Goal: Information Seeking & Learning: Find specific fact

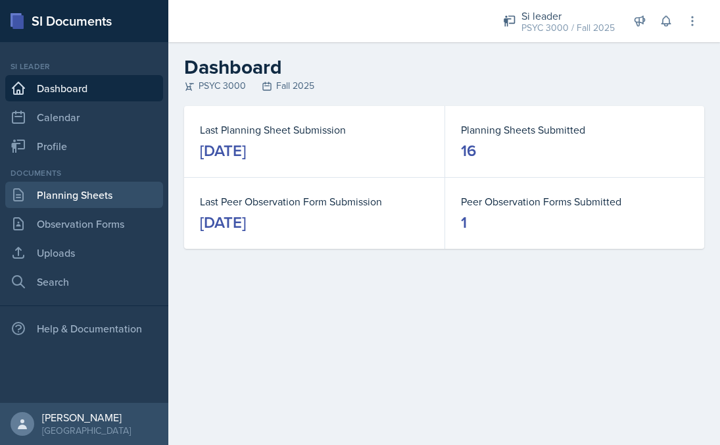
click at [93, 191] on link "Planning Sheets" at bounding box center [84, 195] width 158 height 26
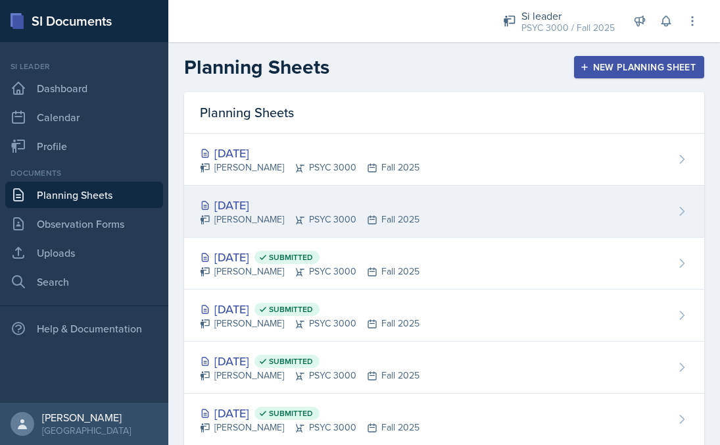
click at [307, 204] on div "[DATE]" at bounding box center [310, 205] width 220 height 18
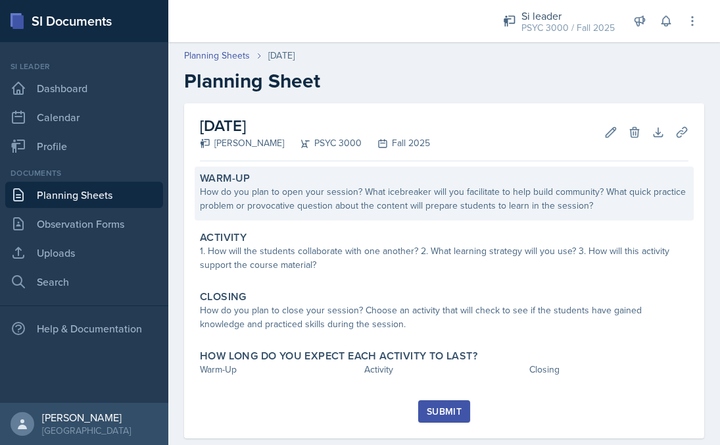
click at [284, 193] on div "How do you plan to open your session? What icebreaker will you facilitate to he…" at bounding box center [444, 199] width 489 height 28
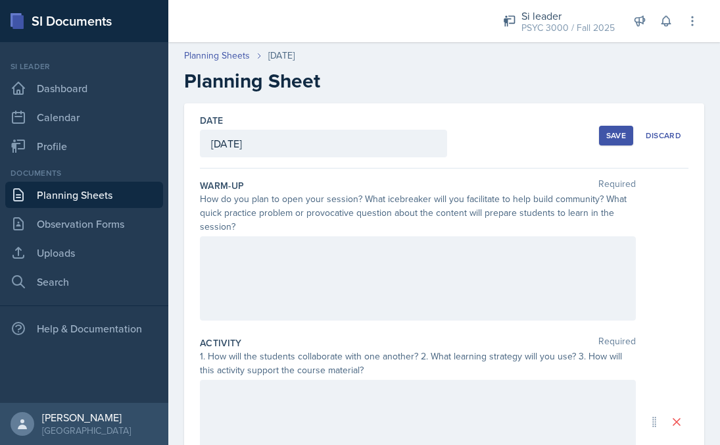
click at [262, 257] on div at bounding box center [418, 278] width 436 height 84
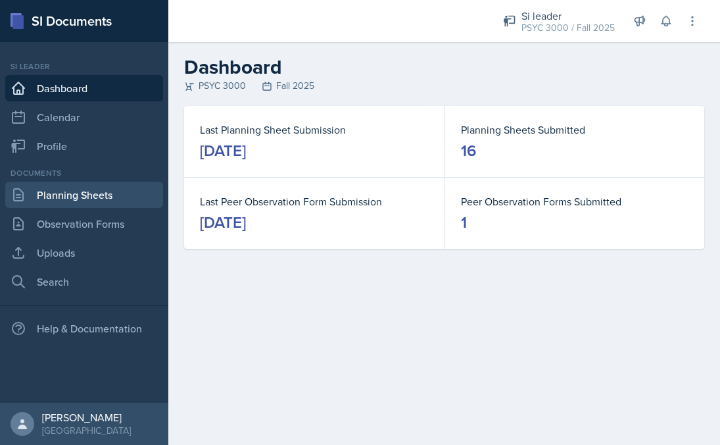
click at [84, 199] on link "Planning Sheets" at bounding box center [84, 195] width 158 height 26
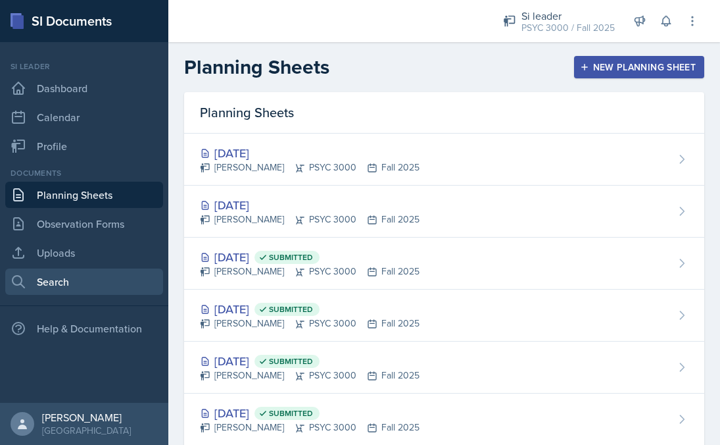
click at [63, 273] on link "Search" at bounding box center [84, 281] width 158 height 26
select select "all"
select select "1"
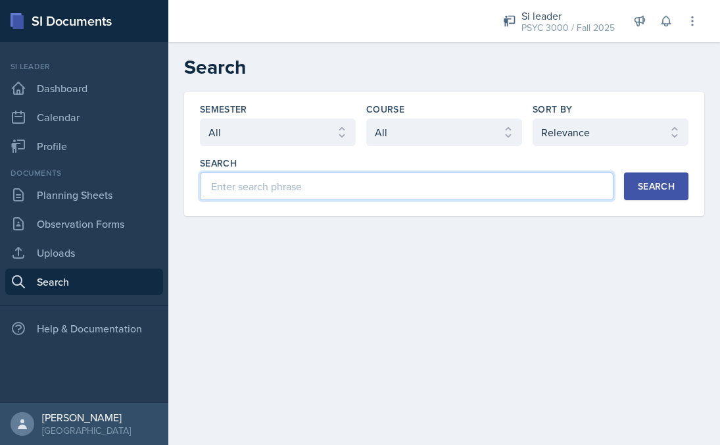
click at [266, 180] on input at bounding box center [407, 186] width 414 height 28
type input "one sample t test"
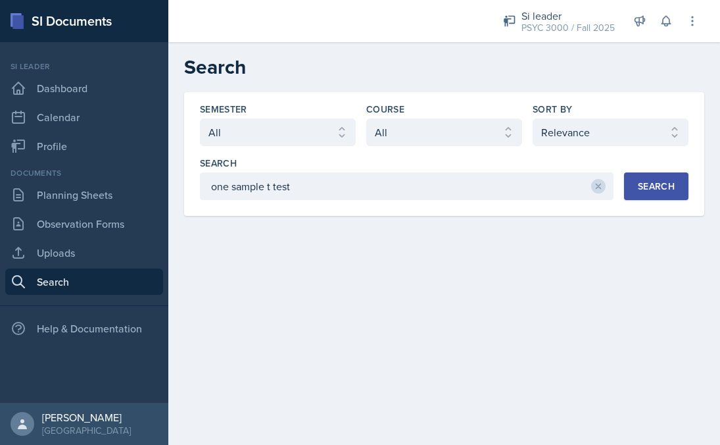
click at [661, 197] on button "Search" at bounding box center [656, 186] width 64 height 28
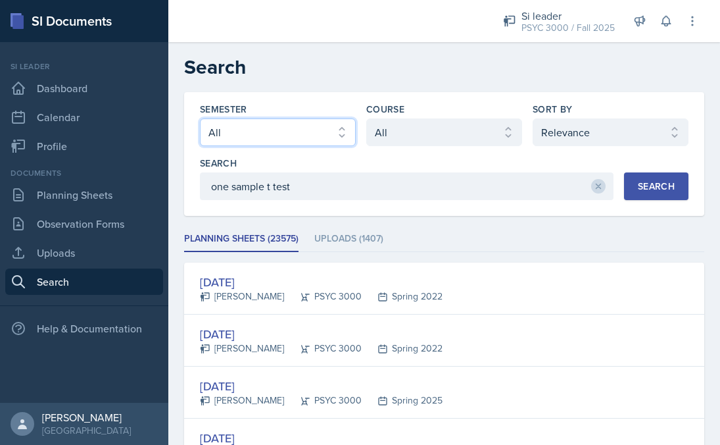
select select "e2039551-f485-4c1b-a525-5b9893bb04c4"
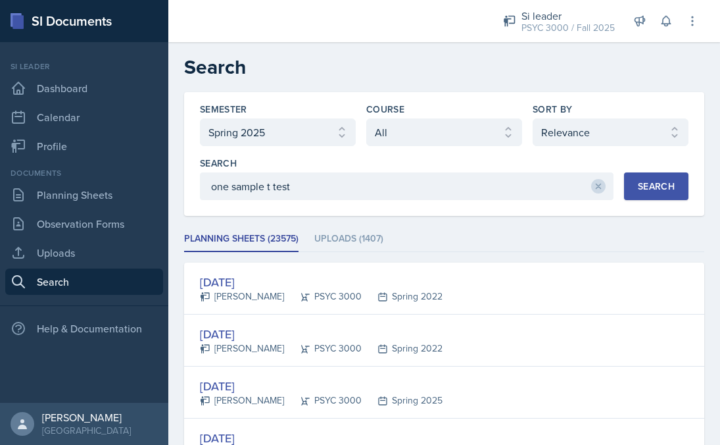
click at [668, 182] on div "Search" at bounding box center [656, 186] width 37 height 11
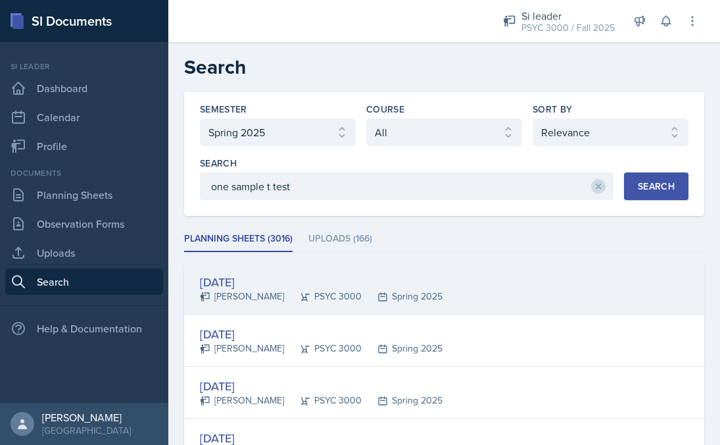
click at [522, 274] on div "[DATE] [PERSON_NAME] PSYC 3000 Spring 2025" at bounding box center [444, 288] width 520 height 52
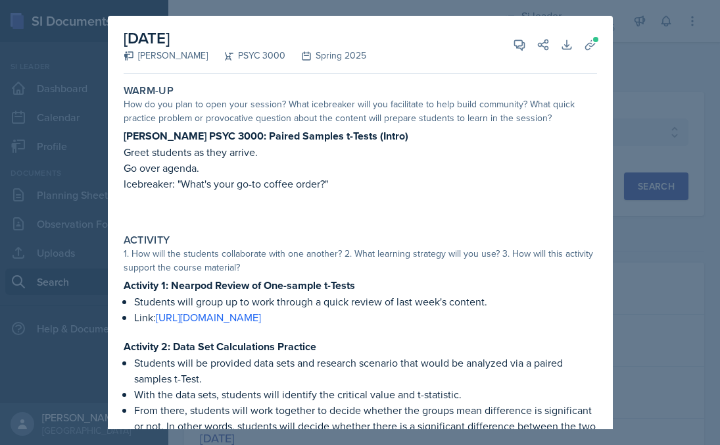
click at [635, 247] on div at bounding box center [360, 222] width 720 height 445
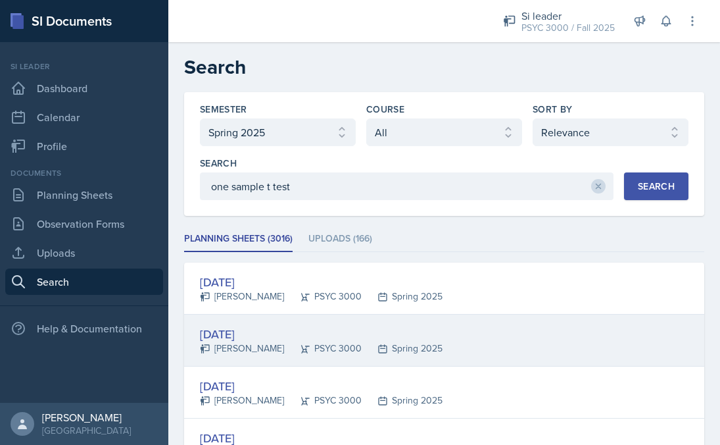
click at [328, 355] on div "[DATE] [PERSON_NAME] PSYC 3000 Spring 2025" at bounding box center [444, 340] width 520 height 52
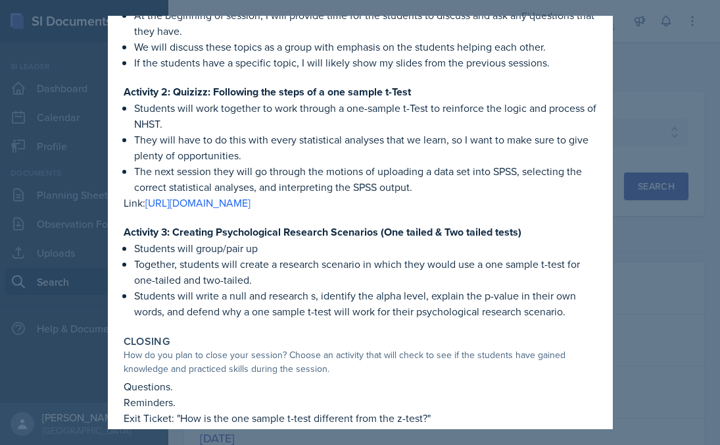
scroll to position [287, 0]
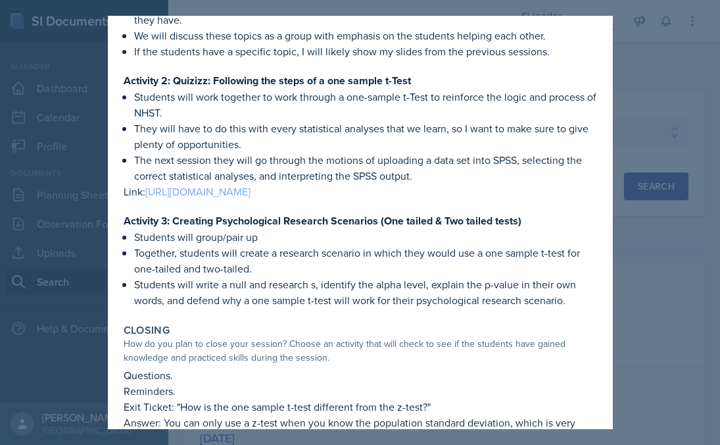
click at [251, 189] on link "[URL][DOMAIN_NAME]" at bounding box center [197, 191] width 105 height 14
